Goal: Check status: Check status

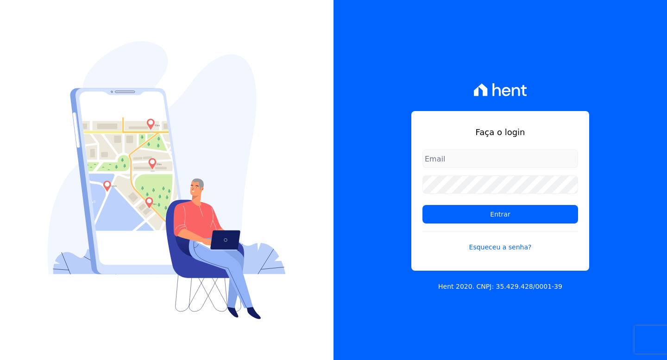
click at [488, 154] on input "email" at bounding box center [500, 159] width 156 height 19
type input "[EMAIL_ADDRESS][DOMAIN_NAME]"
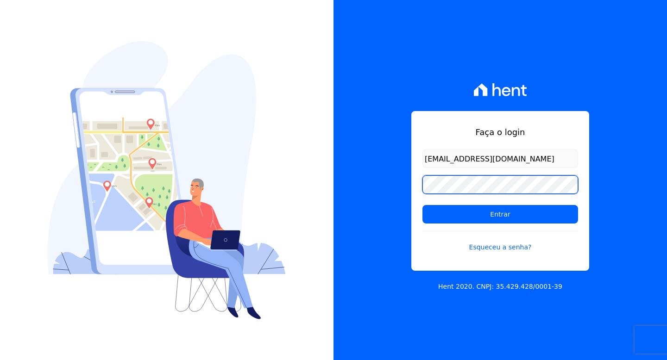
click at [422, 205] on input "Entrar" at bounding box center [500, 214] width 156 height 19
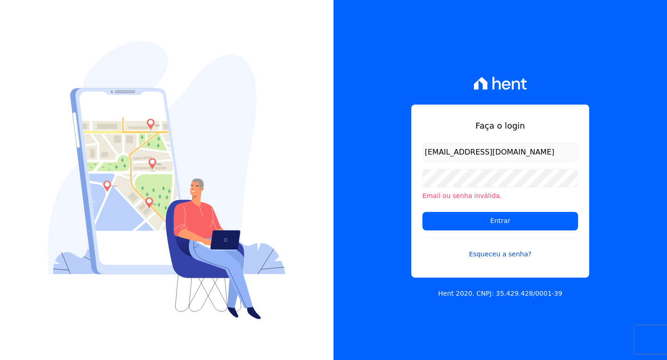
click at [505, 258] on link "Esqueceu a senha?" at bounding box center [500, 248] width 156 height 21
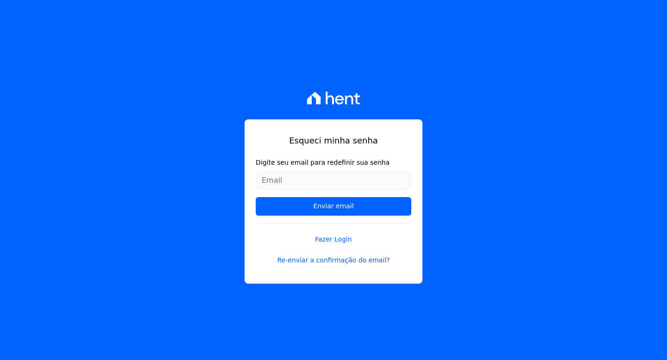
click at [341, 187] on input "Digite seu email para redefinir sua senha" at bounding box center [334, 180] width 156 height 19
type input "letfreirefigueiredo@gmail.com"
click at [256, 197] on input "Enviar email" at bounding box center [334, 206] width 156 height 19
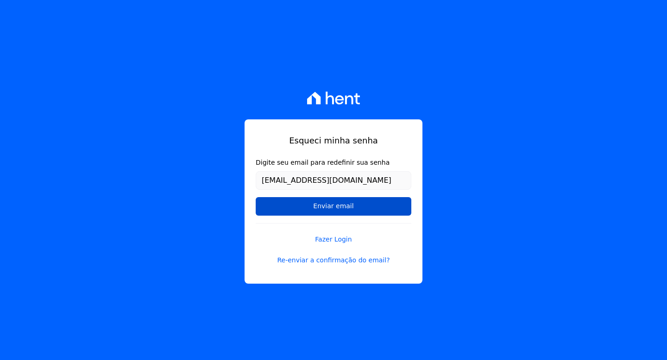
click at [338, 201] on input "Enviar email" at bounding box center [334, 206] width 156 height 19
click at [335, 210] on input "Enviar email" at bounding box center [334, 206] width 156 height 19
click at [340, 207] on input "Enviar email" at bounding box center [334, 206] width 156 height 19
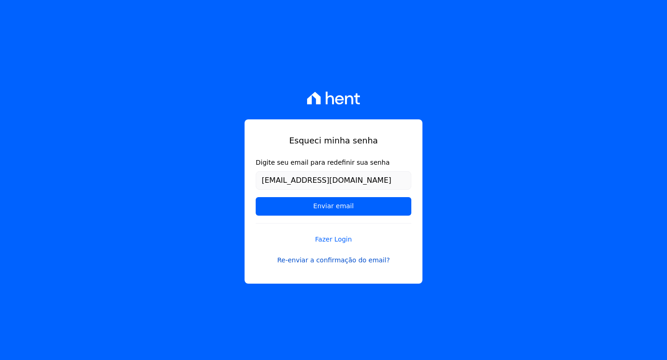
click at [345, 260] on link "Re-enviar a confirmação do email?" at bounding box center [334, 261] width 156 height 10
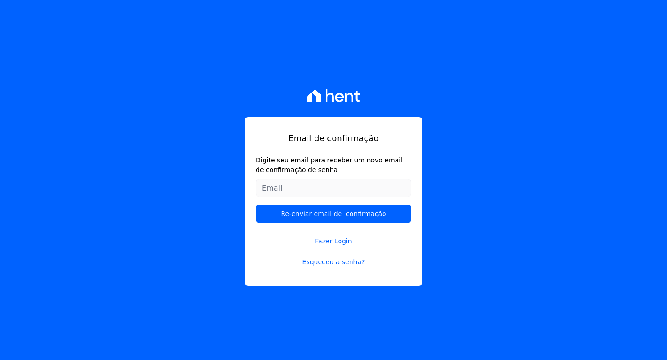
click at [310, 188] on input "Digite seu email para receber um novo email de confirmação de senha" at bounding box center [334, 188] width 156 height 19
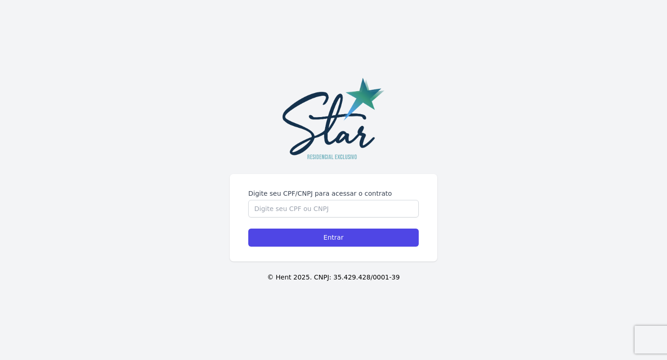
click at [291, 167] on div "Digite seu CPF/CNPJ para acessar o contrato Entrar © Hent 2025. CNPJ: 35.429.42…" at bounding box center [333, 180] width 667 height 360
click at [294, 209] on input "Digite seu CPF/CNPJ para acessar o contrato" at bounding box center [333, 209] width 170 height 18
type input "14870610728"
click at [248, 229] on input "Entrar" at bounding box center [333, 238] width 170 height 18
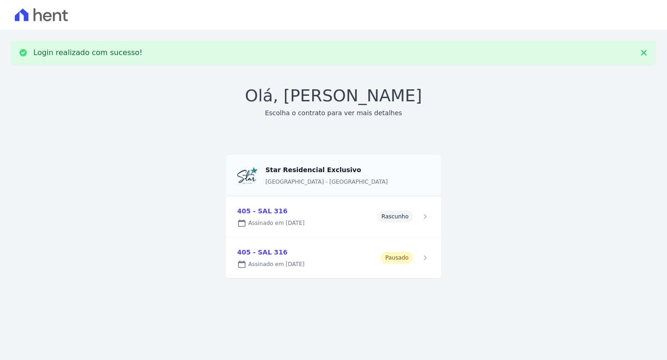
click at [338, 221] on link at bounding box center [333, 216] width 215 height 41
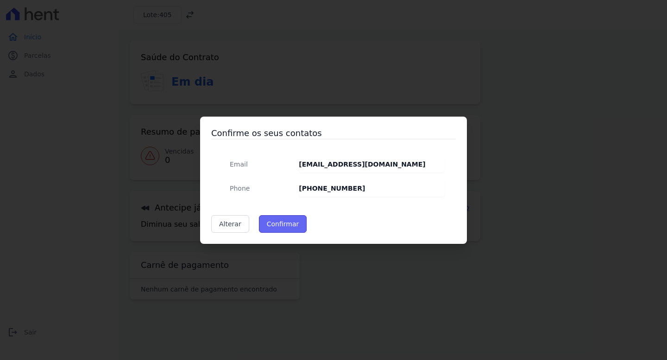
click at [280, 229] on button "Confirmar" at bounding box center [283, 224] width 48 height 18
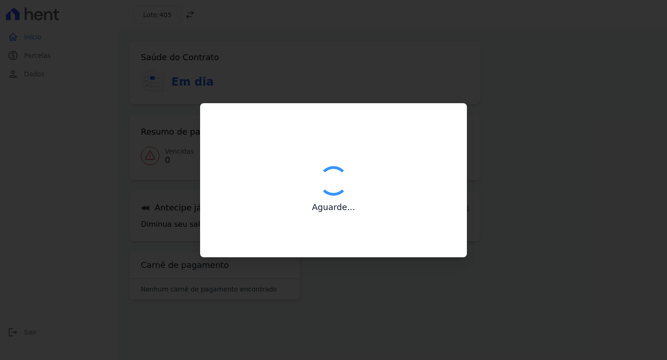
type input "Contatos confirmados com sucesso."
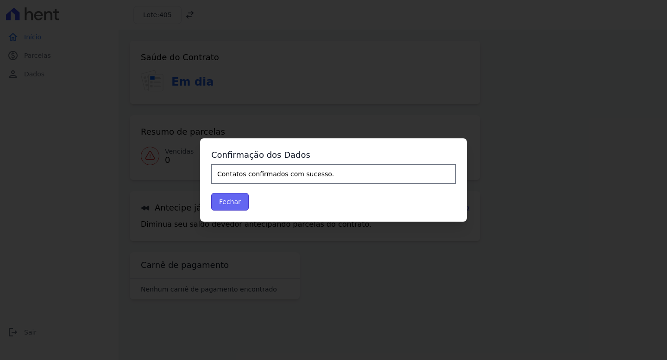
click at [233, 208] on button "Fechar" at bounding box center [230, 202] width 38 height 18
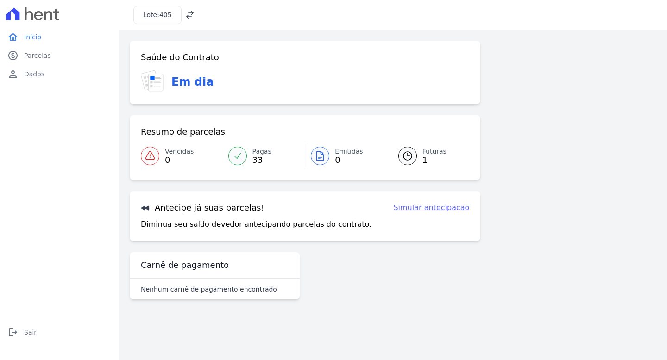
click at [424, 157] on span "1" at bounding box center [434, 160] width 24 height 7
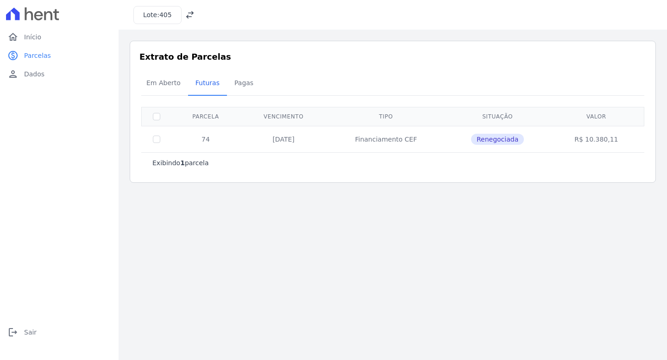
drag, startPoint x: 365, startPoint y: 141, endPoint x: 413, endPoint y: 143, distance: 48.7
click at [403, 143] on td "Financiamento CEF" at bounding box center [386, 139] width 118 height 26
click at [440, 142] on td "Financiamento CEF" at bounding box center [386, 139] width 118 height 26
drag, startPoint x: 203, startPoint y: 141, endPoint x: 299, endPoint y: 141, distance: 95.9
click at [233, 141] on td "74" at bounding box center [205, 139] width 69 height 26
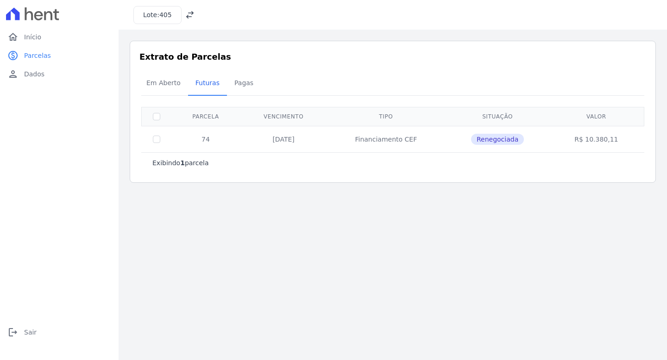
click at [299, 141] on td "31/10/2025" at bounding box center [283, 139] width 87 height 26
click at [512, 140] on span "Renegociada" at bounding box center [497, 139] width 53 height 11
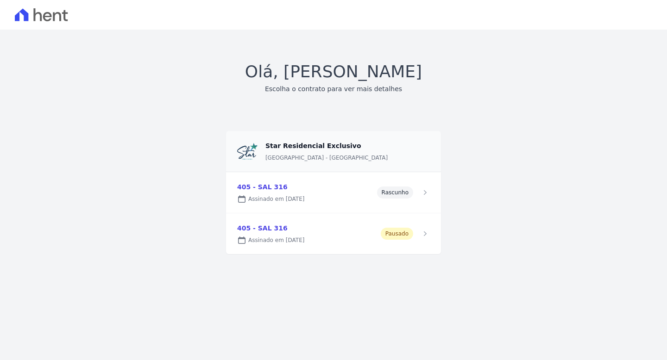
click at [422, 227] on link at bounding box center [333, 234] width 215 height 41
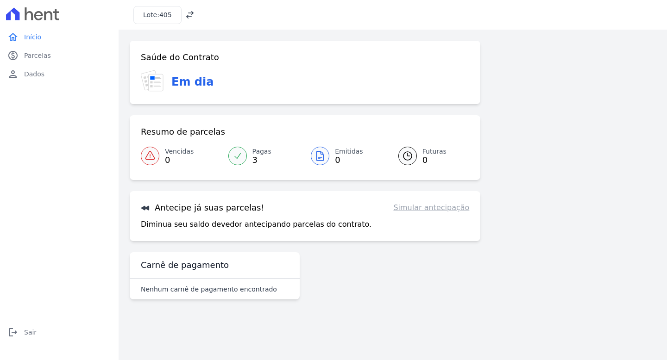
click at [235, 159] on icon at bounding box center [237, 155] width 9 height 9
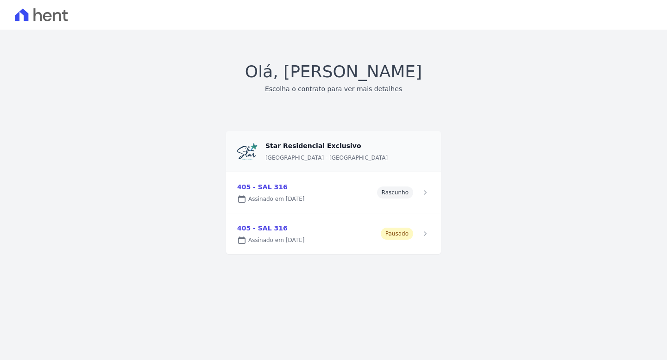
click at [370, 198] on link at bounding box center [333, 192] width 215 height 41
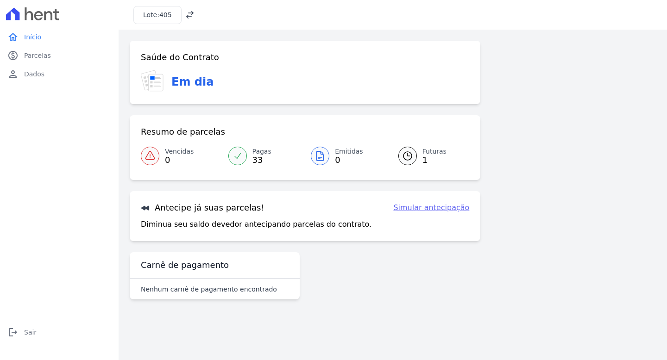
click at [409, 158] on icon at bounding box center [407, 156] width 11 height 11
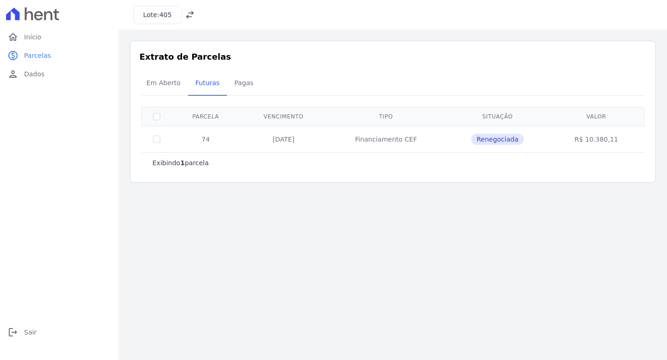
drag, startPoint x: 356, startPoint y: 138, endPoint x: 445, endPoint y: 142, distance: 89.0
click at [412, 143] on td "Financiamento CEF" at bounding box center [386, 139] width 118 height 26
click at [445, 142] on td "Financiamento CEF" at bounding box center [386, 139] width 118 height 26
click at [236, 87] on span "Pagas" at bounding box center [244, 83] width 30 height 19
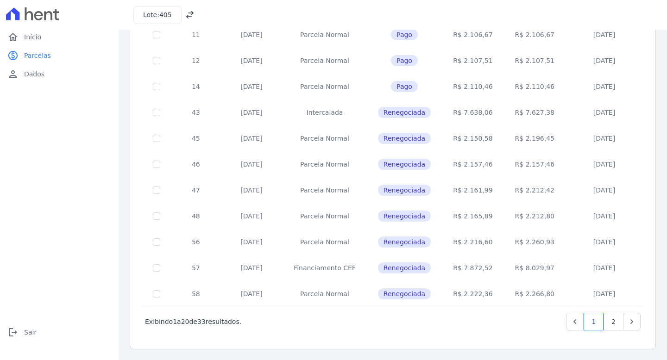
scroll to position [346, 0]
click at [604, 319] on link "2" at bounding box center [614, 322] width 20 height 18
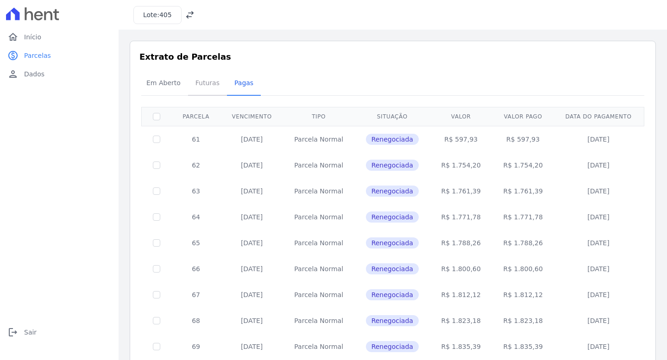
click at [202, 79] on span "Futuras" at bounding box center [207, 83] width 35 height 19
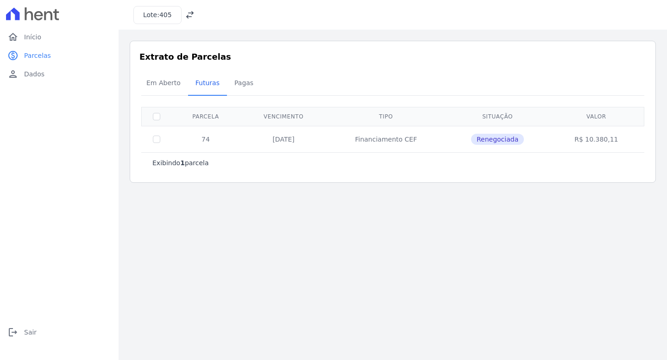
drag, startPoint x: 589, startPoint y: 134, endPoint x: 634, endPoint y: 124, distance: 46.2
click at [634, 124] on table "Parcela Vencimento Tipo Situação Valor 74 31/10/2025 Financiamento CEF Renegoci…" at bounding box center [392, 129] width 503 height 45
click at [599, 145] on td "R$ 10.380,11" at bounding box center [596, 139] width 92 height 26
drag, startPoint x: 600, startPoint y: 136, endPoint x: 638, endPoint y: 140, distance: 38.2
click at [638, 140] on td "R$ 10.380,11" at bounding box center [596, 139] width 92 height 26
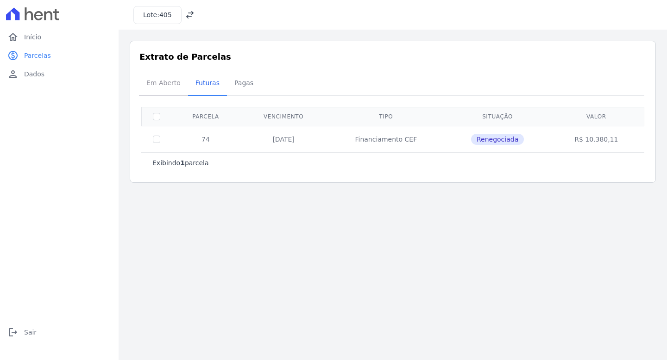
click at [161, 85] on span "Em Aberto" at bounding box center [163, 83] width 45 height 19
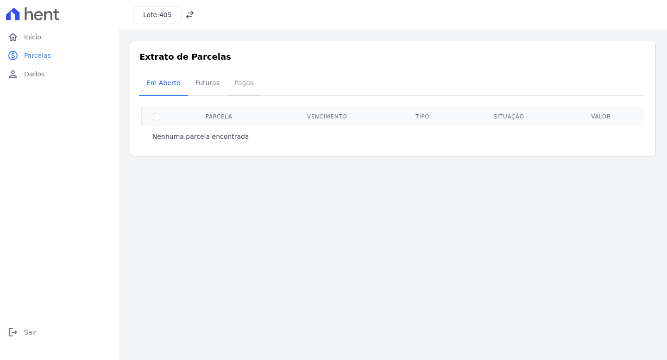
click at [250, 83] on span "Pagas" at bounding box center [244, 83] width 30 height 19
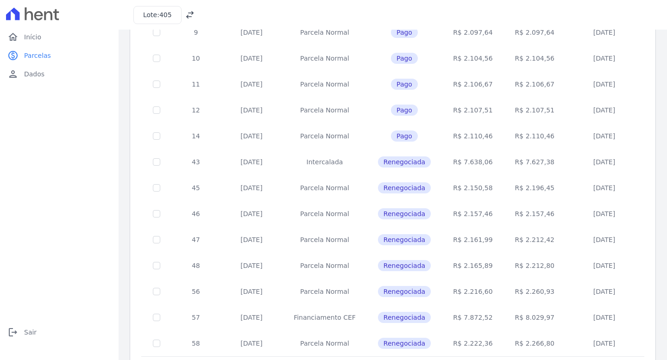
scroll to position [346, 0]
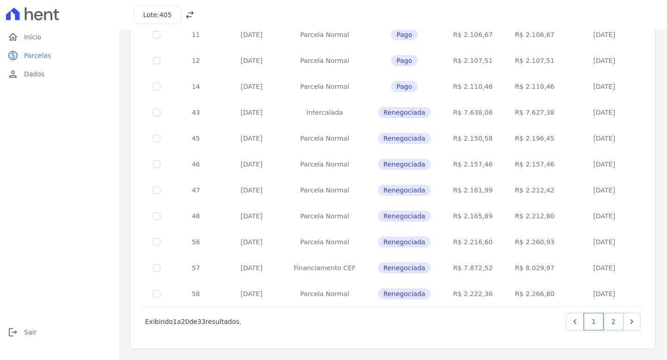
click at [605, 324] on link "2" at bounding box center [614, 322] width 20 height 18
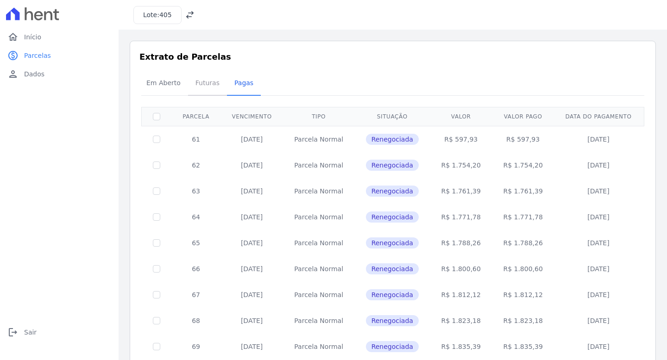
click at [210, 78] on span "Futuras" at bounding box center [207, 83] width 35 height 19
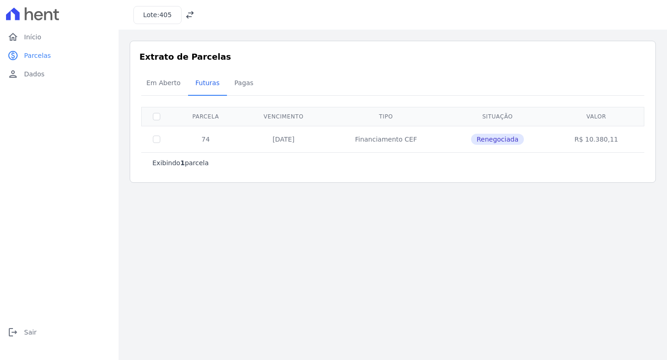
click at [466, 220] on main "Listagem de parcelas Baixar PDF Extrato de Parcelas Em Aberto Futuras Pagas 0 s…" at bounding box center [393, 195] width 548 height 331
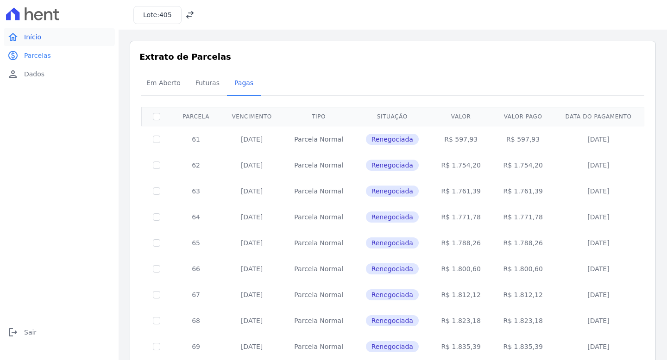
click at [30, 40] on span "Início" at bounding box center [32, 36] width 17 height 9
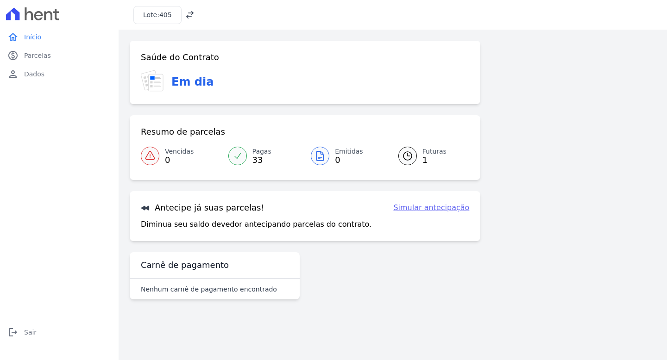
click at [165, 17] on span "405" at bounding box center [165, 14] width 13 height 7
click at [189, 16] on icon at bounding box center [189, 14] width 7 height 7
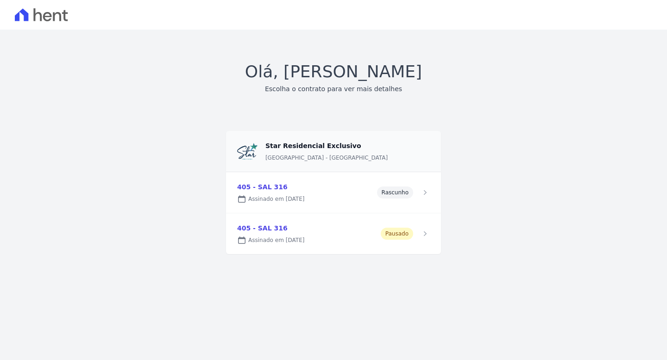
click at [419, 234] on link at bounding box center [333, 234] width 215 height 41
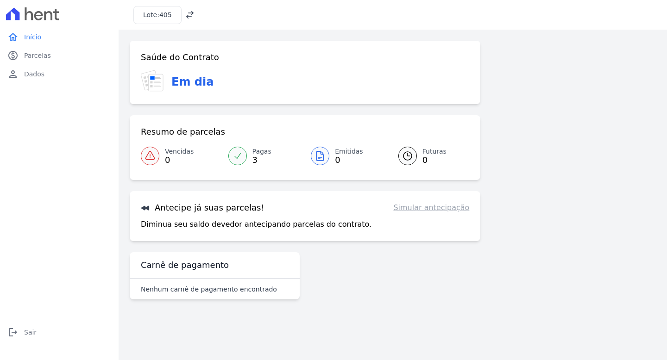
click at [261, 155] on span "Pagas" at bounding box center [261, 152] width 19 height 10
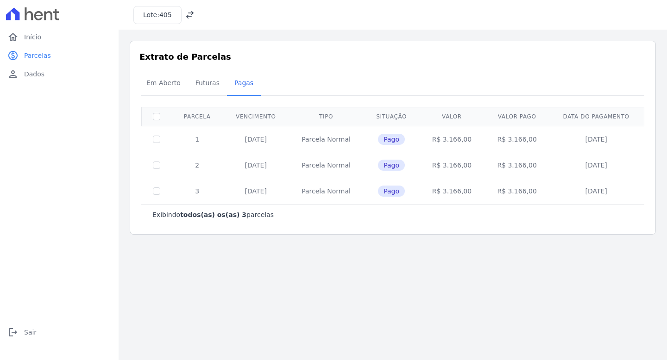
click at [196, 15] on div "Lote: 405" at bounding box center [393, 15] width 548 height 30
click at [191, 13] on icon at bounding box center [189, 14] width 9 height 9
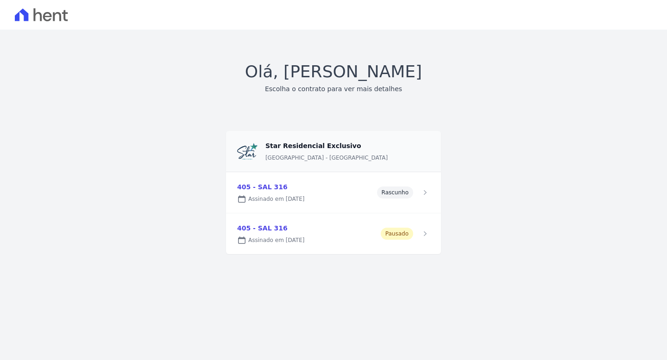
click at [315, 188] on link at bounding box center [333, 192] width 215 height 41
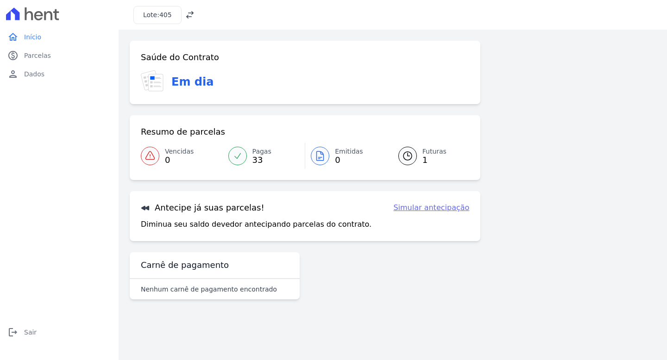
click at [420, 158] on link "Futuras 1" at bounding box center [428, 156] width 82 height 26
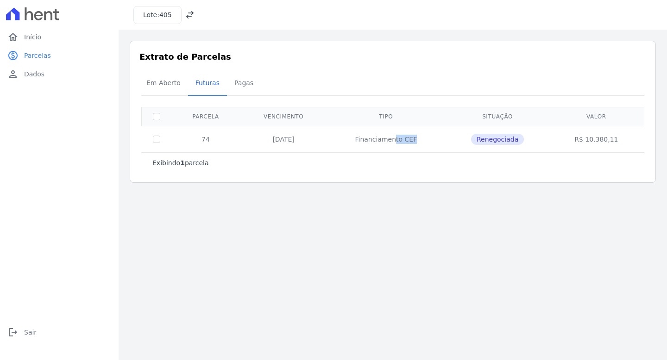
drag, startPoint x: 368, startPoint y: 142, endPoint x: 440, endPoint y: 142, distance: 72.3
click at [428, 143] on td "Financiamento CEF" at bounding box center [386, 139] width 118 height 26
click at [440, 142] on td "Financiamento CEF" at bounding box center [386, 139] width 118 height 26
drag, startPoint x: 583, startPoint y: 140, endPoint x: 649, endPoint y: 135, distance: 66.0
click at [649, 135] on div "Extrato de Parcelas Em Aberto Futuras Pagas 0 selecionada(s) Exibindo 1 parcela…" at bounding box center [393, 112] width 526 height 142
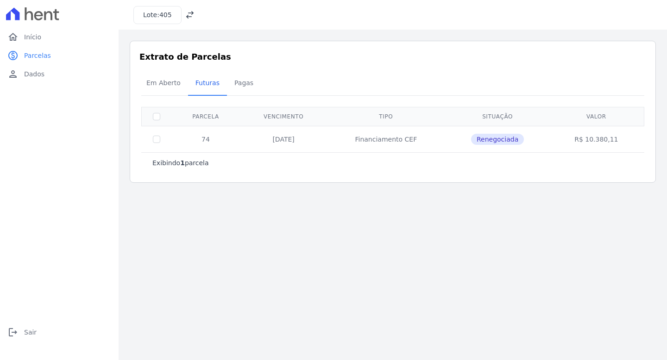
click at [649, 135] on div "Extrato de Parcelas Em Aberto Futuras Pagas 0 selecionada(s) Exibindo 1 parcela…" at bounding box center [393, 112] width 526 height 142
drag, startPoint x: 596, startPoint y: 141, endPoint x: 629, endPoint y: 139, distance: 33.4
click at [629, 139] on td "R$ 10.380,11" at bounding box center [596, 139] width 92 height 26
click at [553, 223] on main "Listagem de parcelas Baixar PDF Extrato de Parcelas Em Aberto Futuras Pagas 0 s…" at bounding box center [393, 195] width 548 height 331
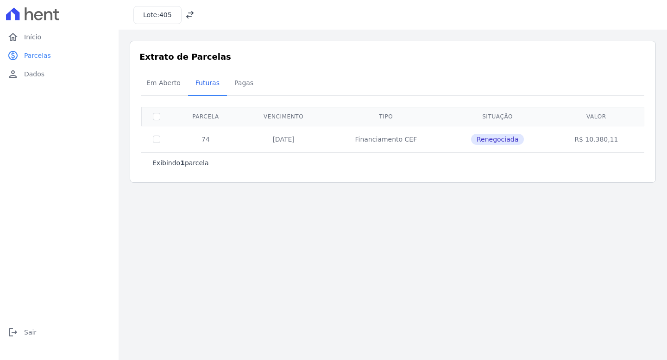
drag, startPoint x: 362, startPoint y: 138, endPoint x: 430, endPoint y: 143, distance: 68.3
click at [430, 143] on td "Financiamento CEF" at bounding box center [386, 139] width 118 height 26
copy td "Financiamento CEF"
click at [519, 139] on span "Renegociada" at bounding box center [497, 139] width 53 height 11
click at [244, 145] on td "31/10/2025" at bounding box center [283, 139] width 87 height 26
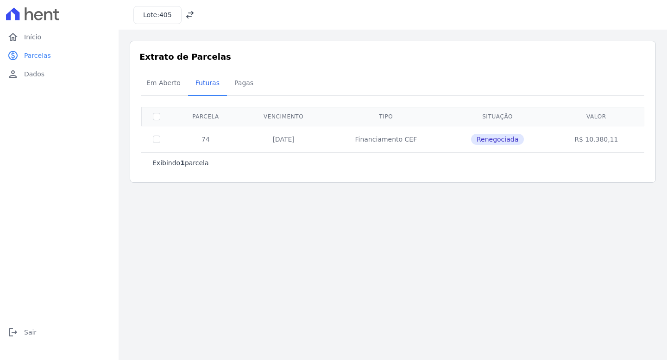
click at [277, 137] on td "31/10/2025" at bounding box center [283, 139] width 87 height 26
click at [541, 142] on td "Renegociada" at bounding box center [497, 139] width 105 height 26
click at [618, 144] on td "R$ 10.380,11" at bounding box center [596, 139] width 92 height 26
click at [613, 138] on td "R$ 10.380,11" at bounding box center [596, 139] width 92 height 26
click at [430, 137] on td "Financiamento CEF" at bounding box center [386, 139] width 118 height 26
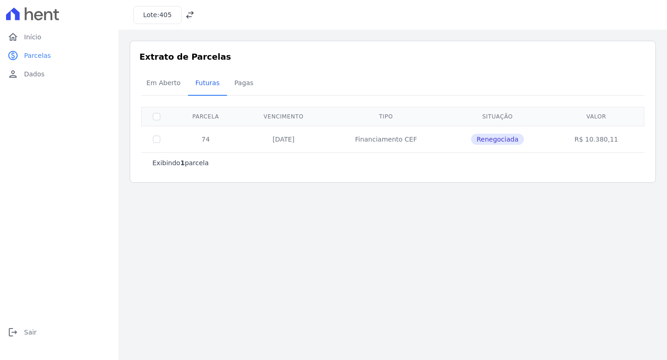
click at [352, 140] on td "Financiamento CEF" at bounding box center [386, 139] width 118 height 26
click at [240, 87] on span "Pagas" at bounding box center [244, 83] width 30 height 19
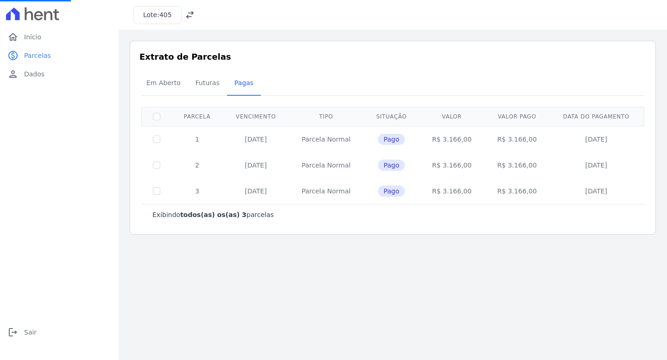
click at [351, 137] on td "Parcela Normal" at bounding box center [326, 139] width 75 height 26
click at [549, 143] on td "16/12/2024" at bounding box center [595, 139] width 93 height 26
drag, startPoint x: 598, startPoint y: 143, endPoint x: 535, endPoint y: 144, distance: 63.0
click at [598, 142] on td "16/12/2024" at bounding box center [595, 139] width 93 height 26
click at [509, 144] on td "R$ 3.166,00" at bounding box center [516, 139] width 65 height 26
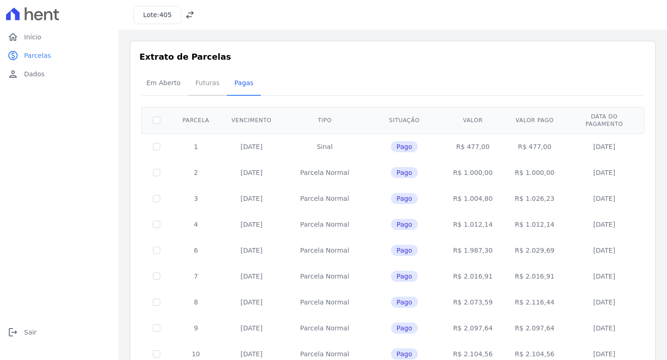
click at [208, 86] on span "Futuras" at bounding box center [207, 83] width 35 height 19
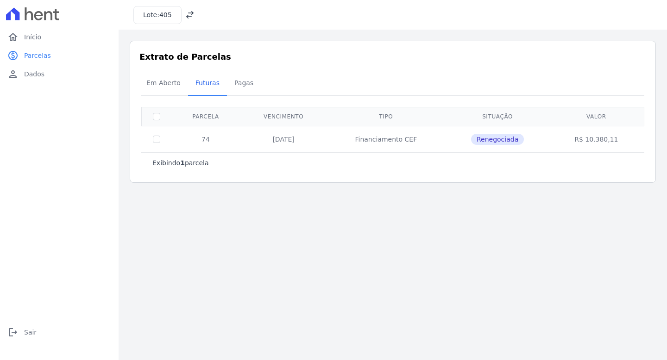
click at [274, 142] on td "31/10/2025" at bounding box center [283, 139] width 87 height 26
drag, startPoint x: 347, startPoint y: 141, endPoint x: 378, endPoint y: 142, distance: 30.1
click at [347, 141] on td "Financiamento CEF" at bounding box center [386, 139] width 118 height 26
click at [523, 140] on span "Renegociada" at bounding box center [497, 139] width 53 height 11
click at [512, 140] on span "Renegociada" at bounding box center [497, 139] width 53 height 11
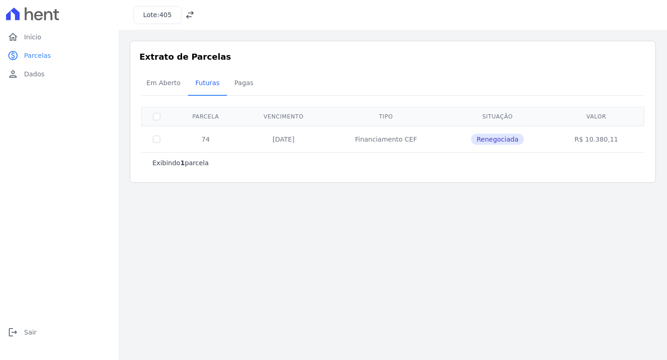
click at [511, 140] on span "Renegociada" at bounding box center [497, 139] width 53 height 11
click at [491, 142] on span "Renegociada" at bounding box center [497, 139] width 53 height 11
click at [28, 76] on span "Dados" at bounding box center [34, 73] width 20 height 9
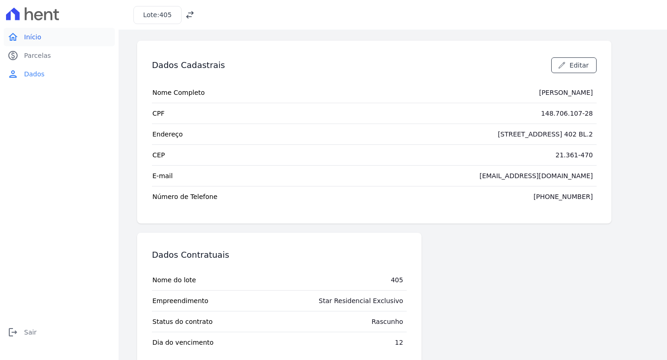
click at [53, 35] on link "home Início" at bounding box center [59, 37] width 111 height 19
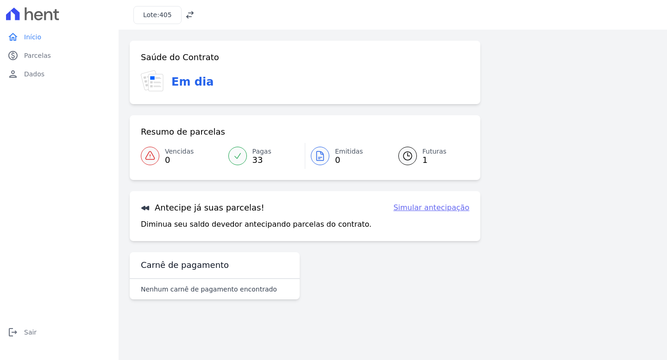
click at [406, 153] on icon at bounding box center [407, 156] width 11 height 11
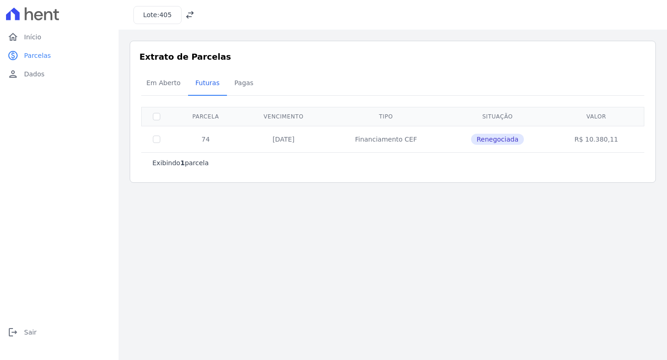
drag, startPoint x: 349, startPoint y: 142, endPoint x: 453, endPoint y: 138, distance: 103.8
click at [432, 138] on td "Financiamento CEF" at bounding box center [386, 139] width 118 height 26
click at [453, 139] on td "Renegociada" at bounding box center [497, 139] width 105 height 26
